Goal: Find specific page/section

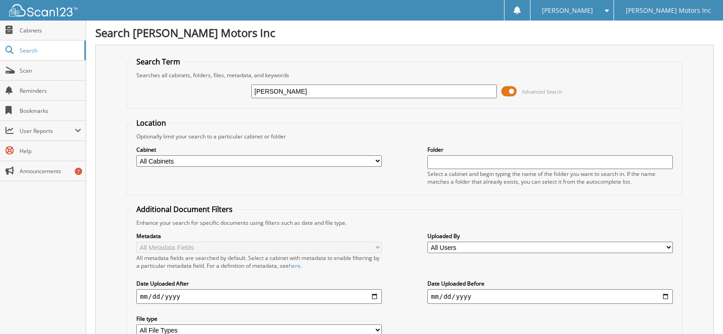
click at [318, 81] on div "[PERSON_NAME] Advanced Search" at bounding box center [405, 91] width 546 height 25
drag, startPoint x: 315, startPoint y: 87, endPoint x: 213, endPoint y: 96, distance: 102.6
click at [213, 96] on div "[PERSON_NAME] Advanced Search" at bounding box center [405, 91] width 546 height 25
type input "[PERSON_NAME]"
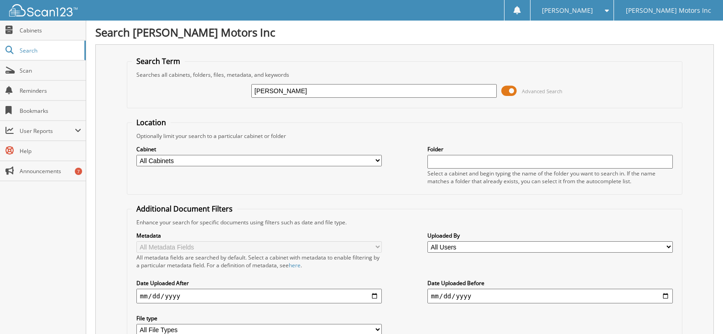
scroll to position [227, 0]
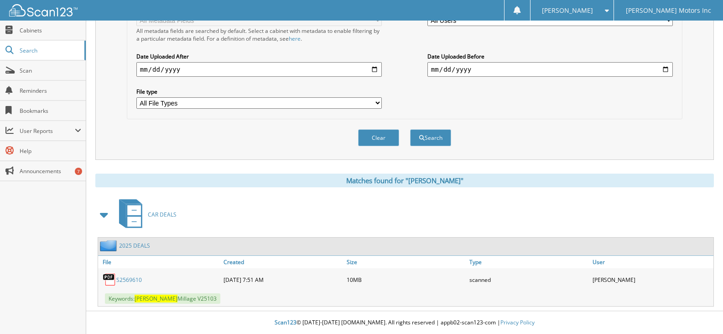
click at [132, 277] on link "S2569610" at bounding box center [129, 280] width 26 height 8
